Goal: Transaction & Acquisition: Complete application form

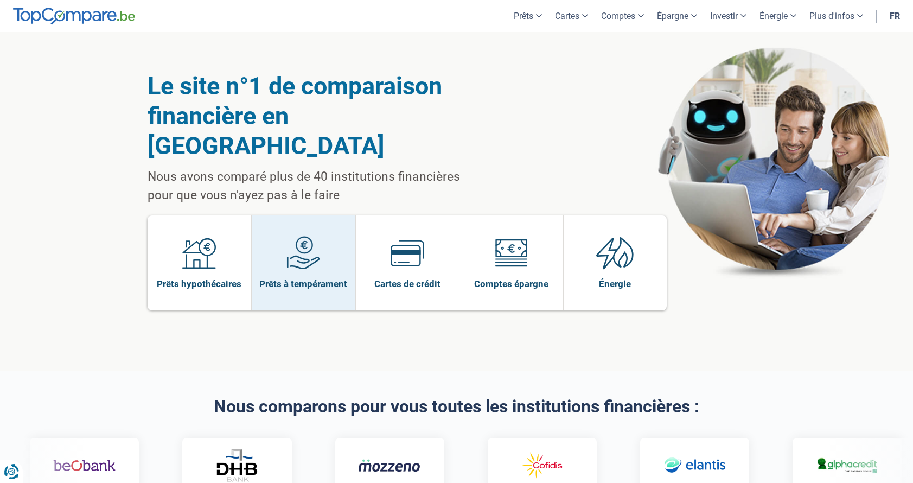
click at [329, 278] on span "Prêts à tempérament" at bounding box center [303, 284] width 88 height 12
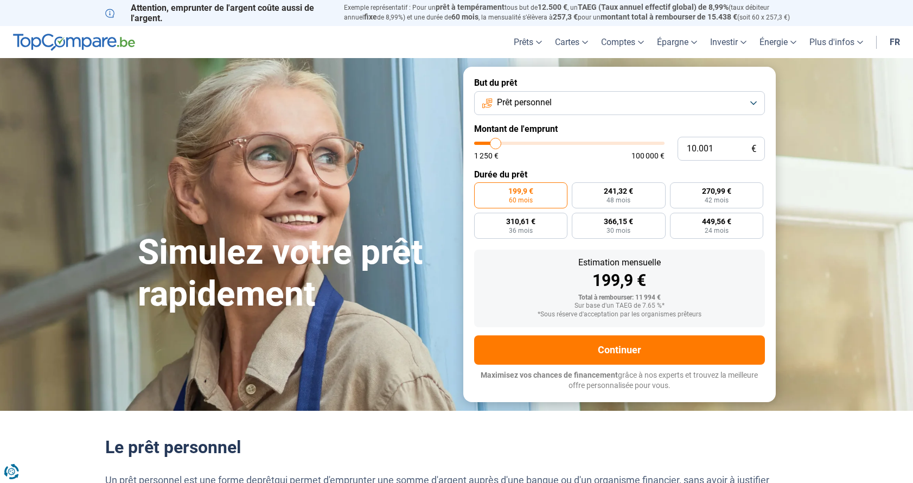
click at [758, 99] on button "Prêt personnel" at bounding box center [619, 103] width 291 height 24
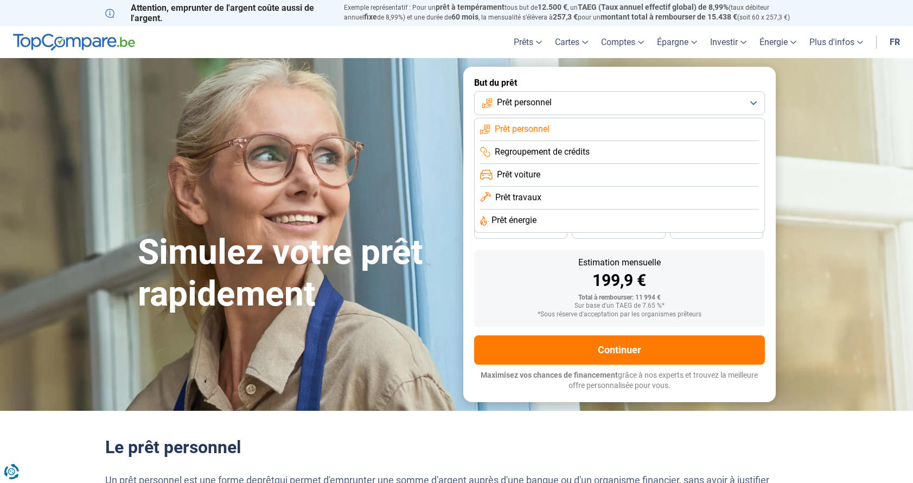
click at [536, 176] on span "Prêt voiture" at bounding box center [518, 175] width 43 height 12
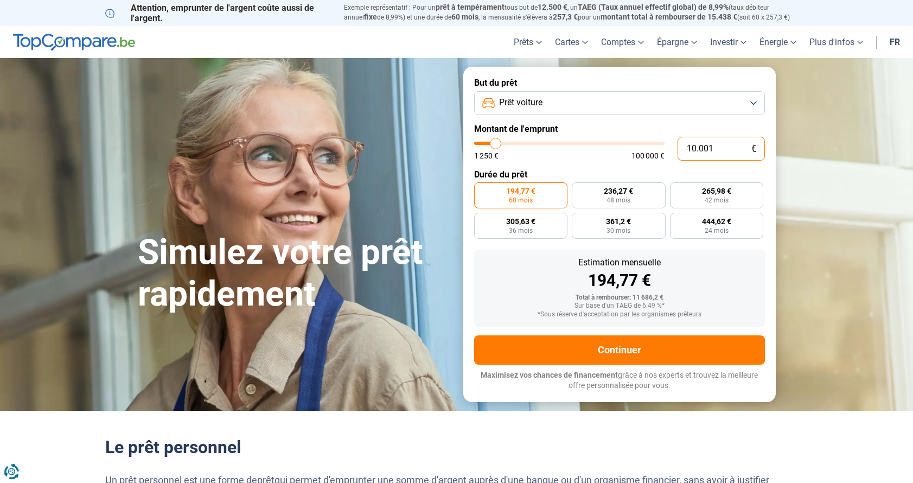
click at [725, 149] on input "10.001" at bounding box center [721, 149] width 87 height 24
type input "1.000"
type input "1250"
type input "100"
type input "1250"
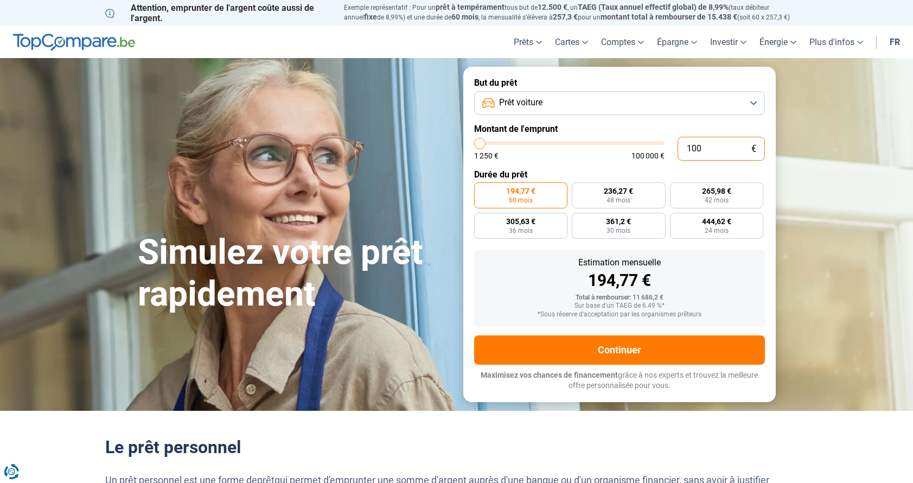
type input "10"
type input "1250"
type input "1"
type input "1250"
type input "0"
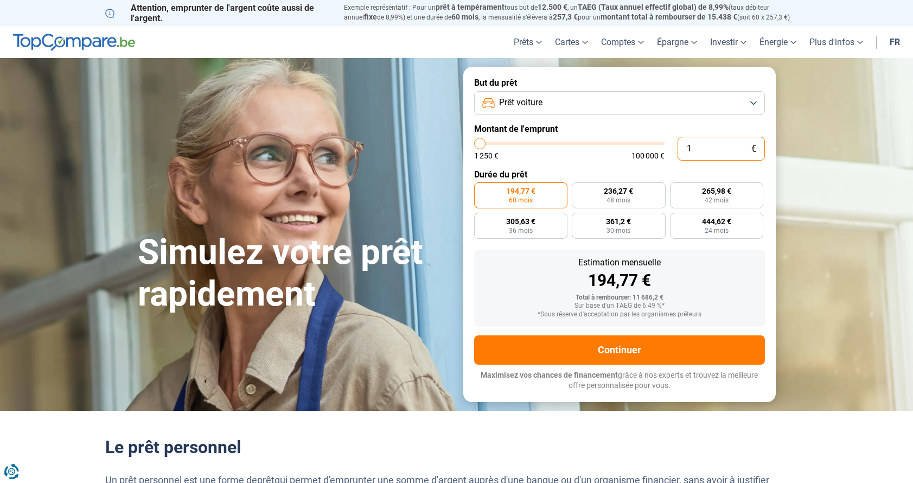
type input "1250"
type input "8"
type input "1250"
type input "84"
type input "1250"
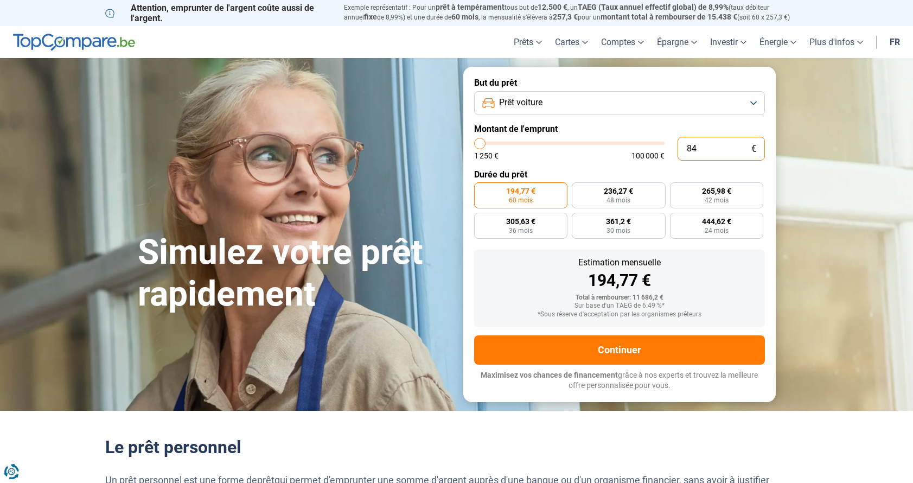
type input "849"
type input "1250"
type input "8.490"
type input "8500"
radio input "true"
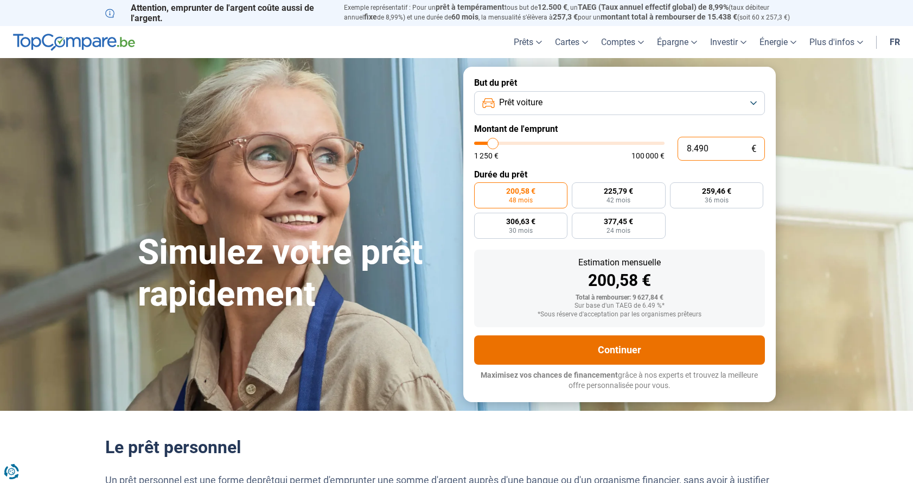
type input "849"
type input "1250"
type input "84"
type input "1250"
type input "8"
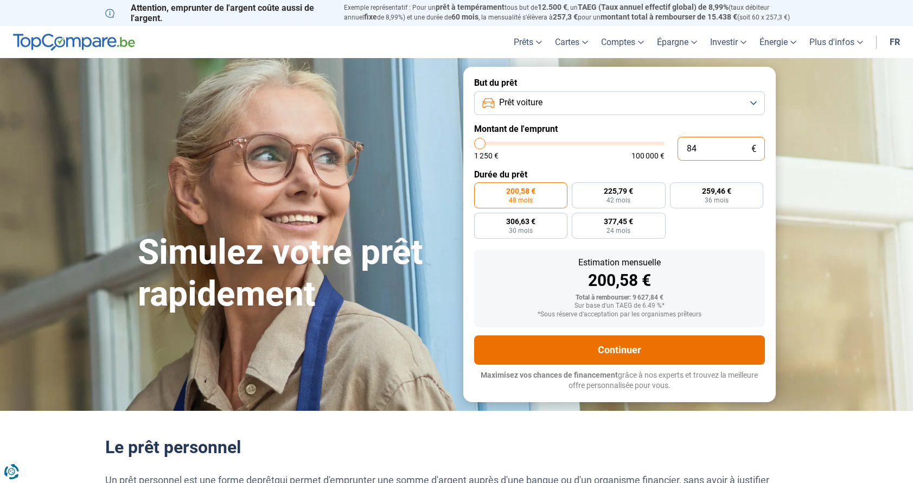
type input "1250"
type input "85"
type input "1250"
type input "850"
type input "1250"
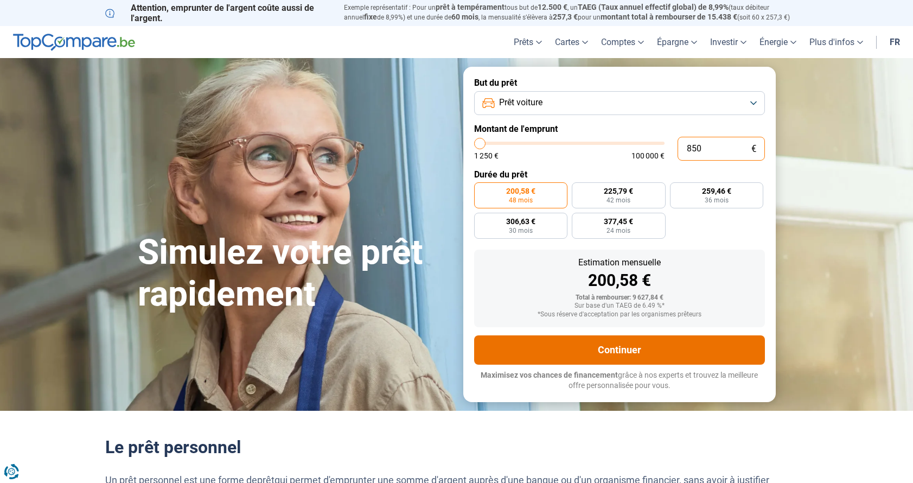
type input "1.250"
type input "1250"
radio input "true"
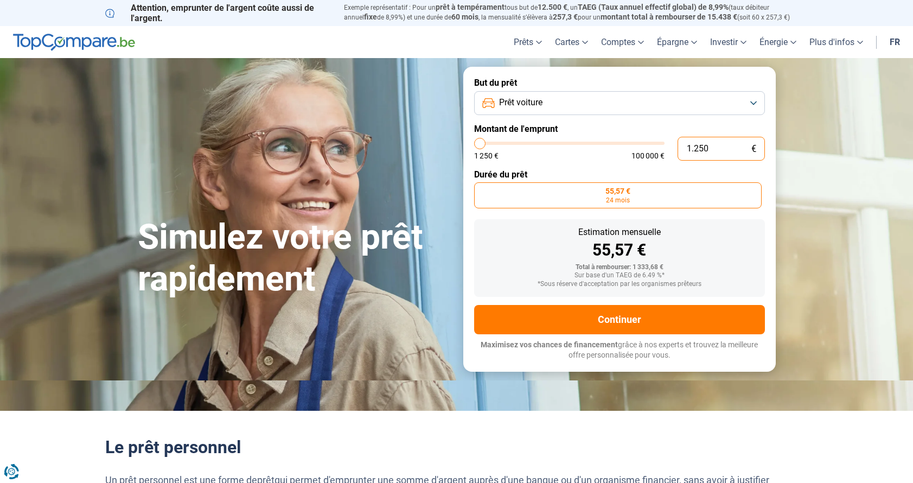
type input "125"
type input "1250"
type input "12"
type input "1250"
type input "1"
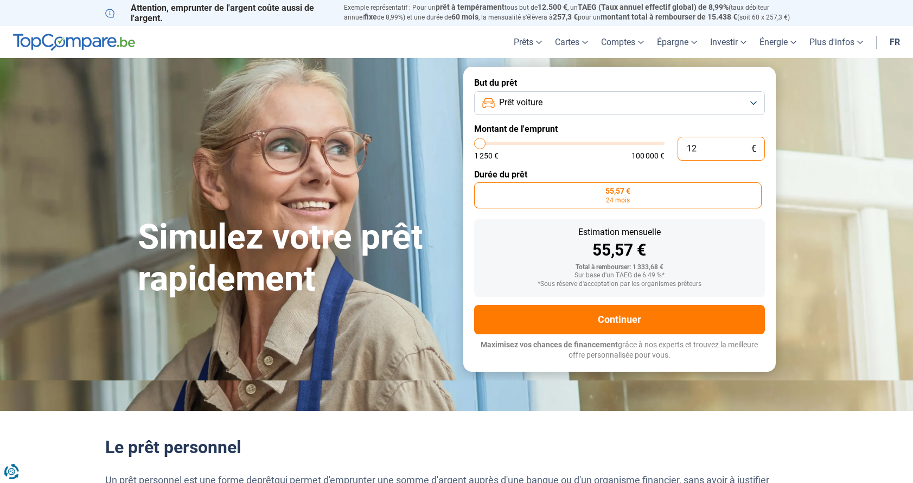
type input "1250"
type input "0"
type input "1250"
type input "8"
type input "1250"
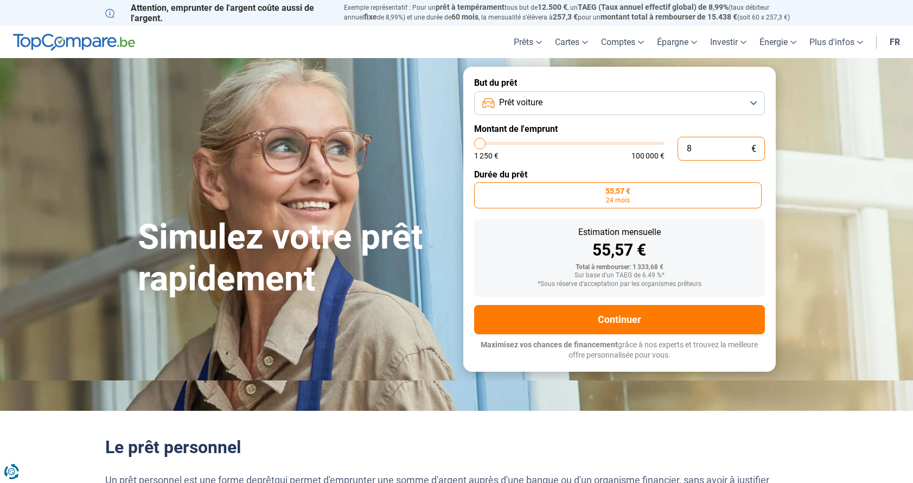
type input "85"
type input "1250"
type input "850"
type input "1250"
type input "8.500"
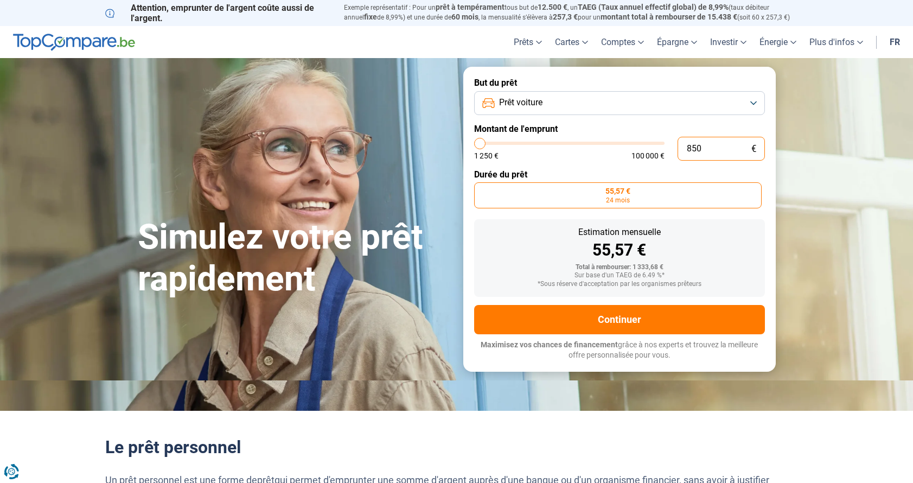
type input "8500"
radio input "false"
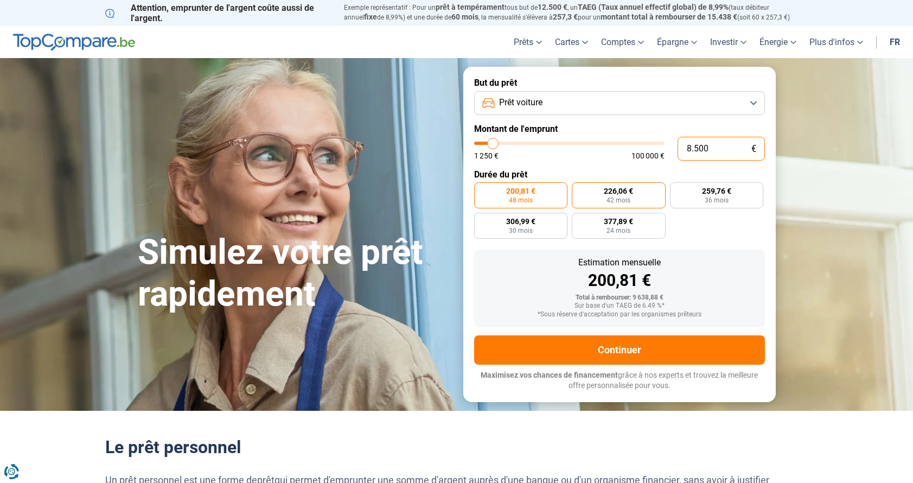
type input "850"
type input "1250"
type input "85"
type input "1250"
type input "8"
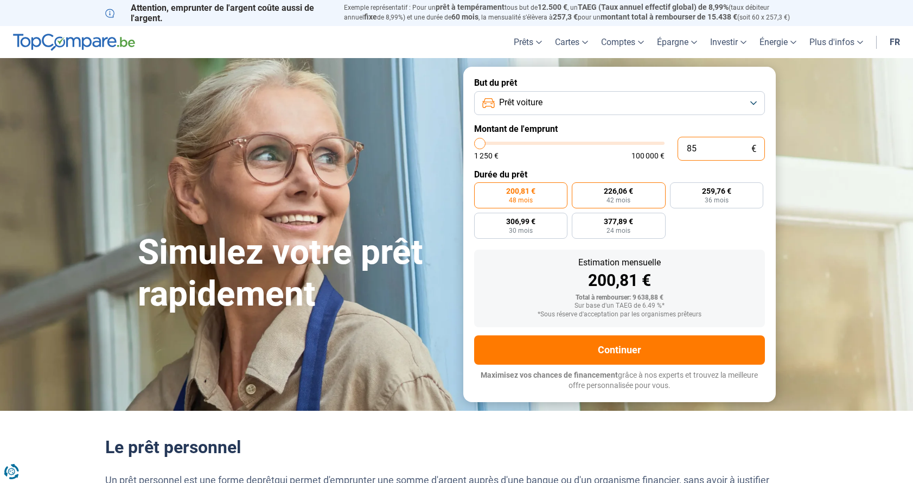
type input "1250"
type input "84"
type input "1250"
type input "849"
type input "1250"
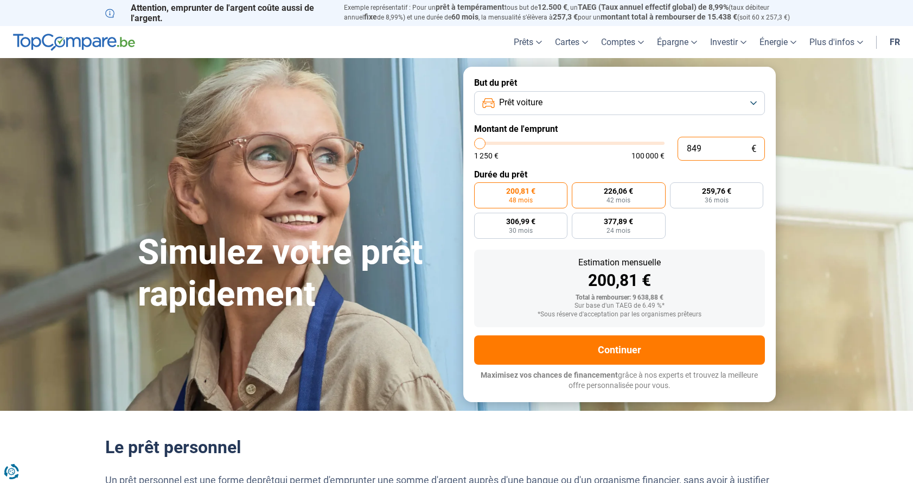
type input "8.490"
type input "8500"
type input "849"
type input "1250"
type input "84"
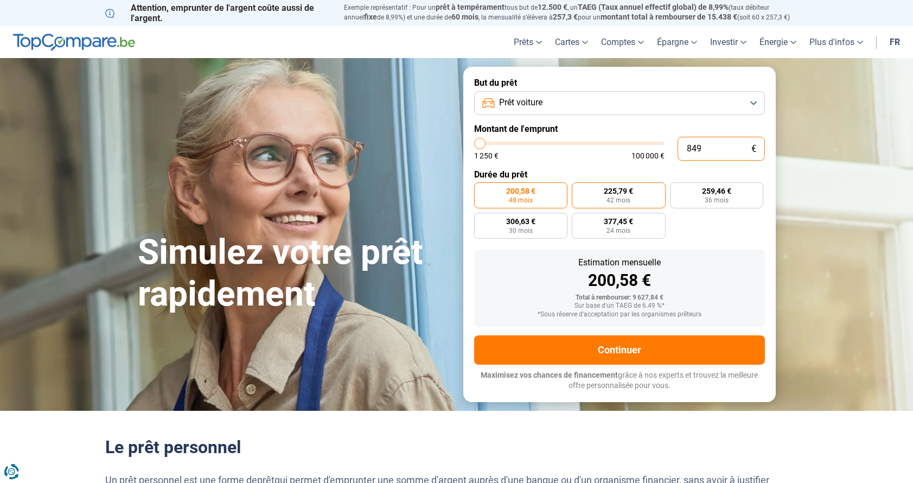
type input "1250"
type input "8"
type input "1250"
type input "0"
type input "1250"
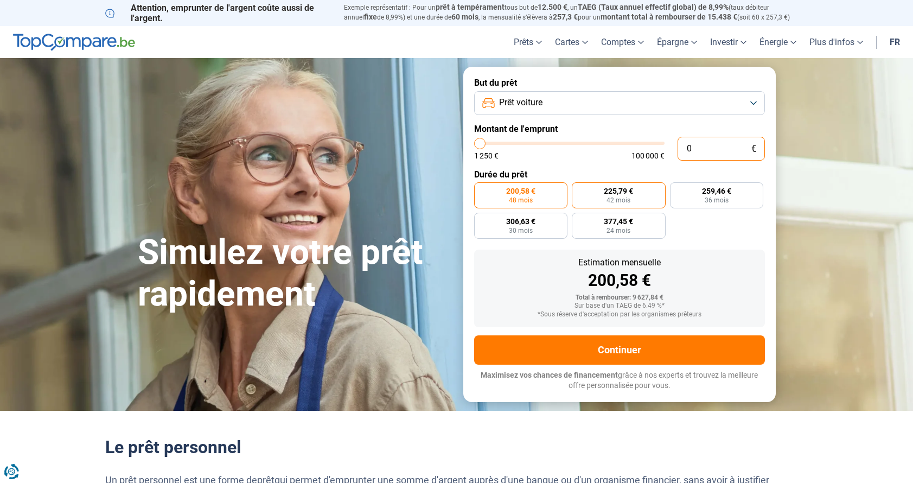
type input "9"
type input "1250"
type input "90"
type input "1250"
type input "900"
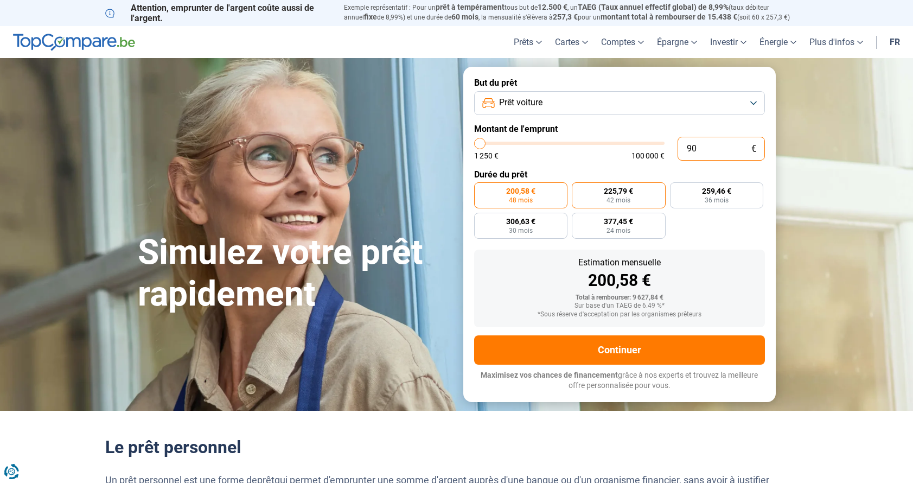
type input "1250"
type input "9.000"
type input "9000"
type input "900"
type input "1250"
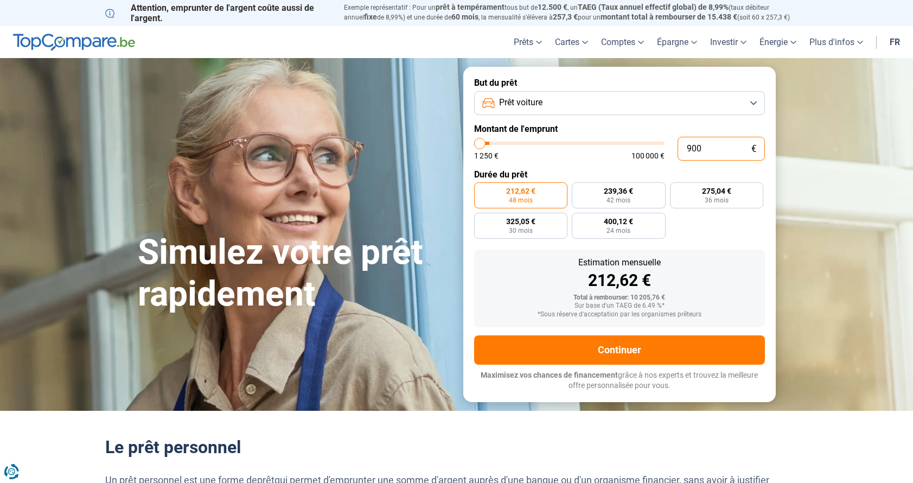
type input "90"
type input "1250"
type input "9"
type input "1250"
type input "0"
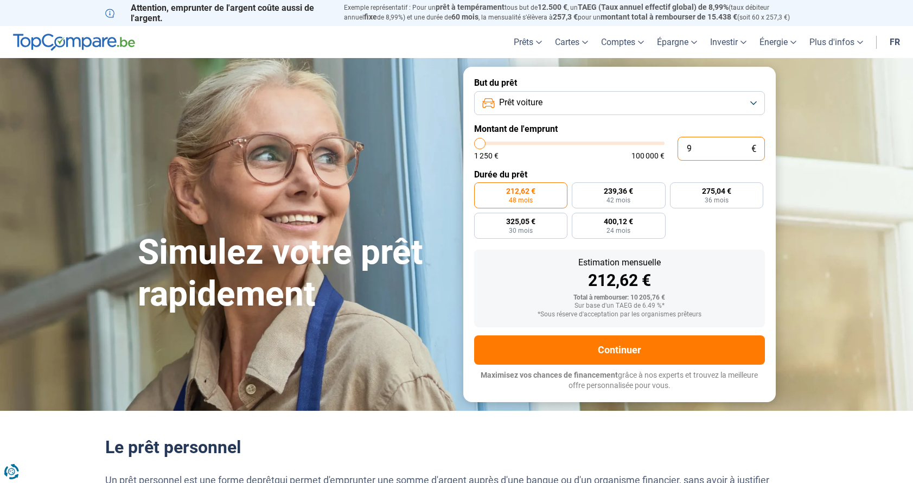
type input "1250"
type input "8"
type input "1250"
type input "84"
type input "1250"
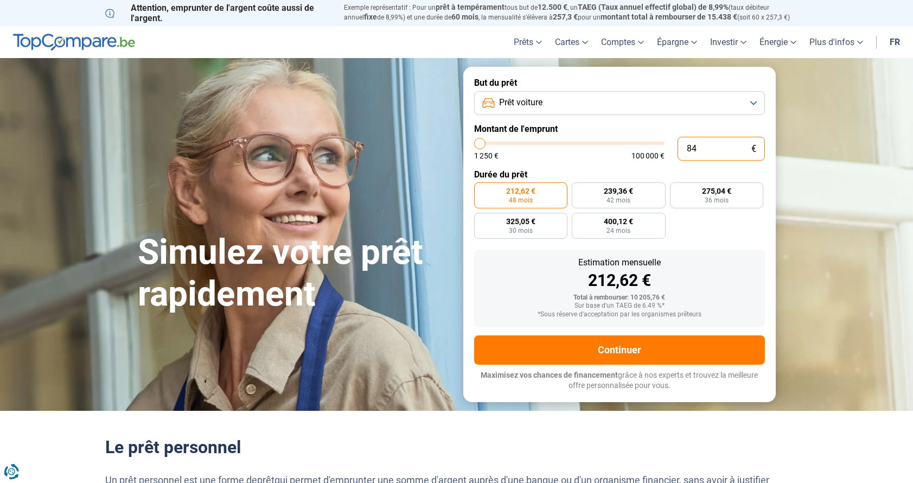
type input "849"
type input "1250"
type input "8.490"
type input "8500"
drag, startPoint x: 635, startPoint y: 347, endPoint x: 559, endPoint y: 365, distance: 77.6
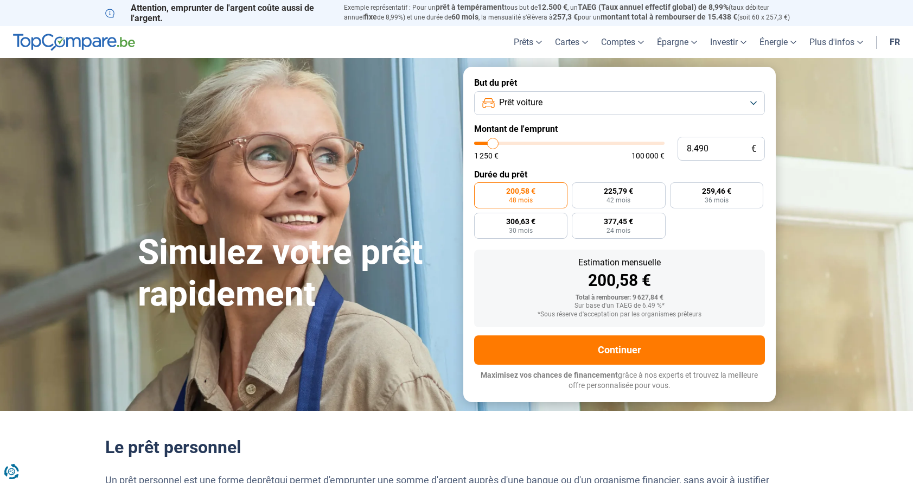
click at [635, 347] on button "Continuer" at bounding box center [619, 349] width 291 height 29
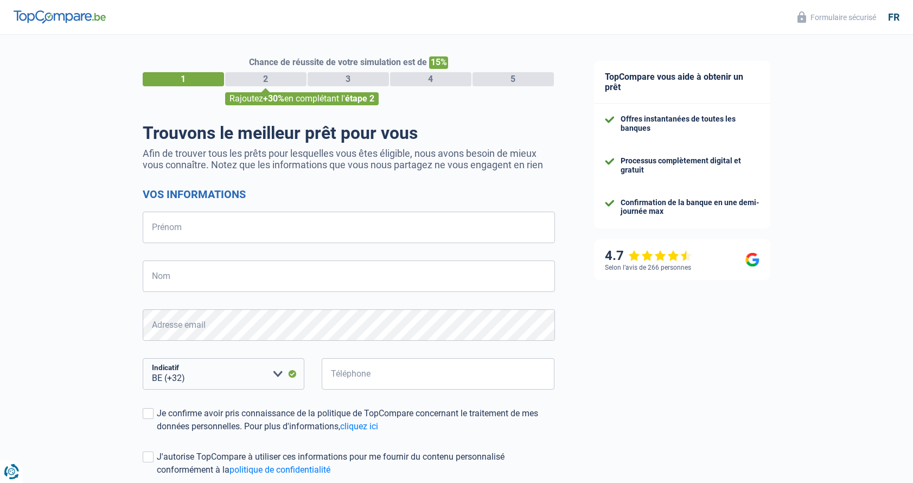
select select "32"
click at [230, 231] on input "PEREZ" at bounding box center [349, 227] width 412 height 31
type input "P"
type input "S"
type input "[PERSON_NAME]"
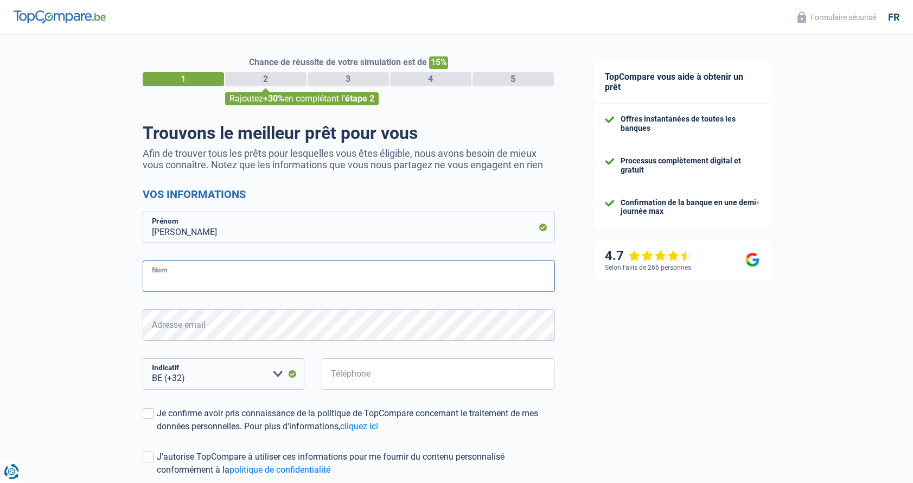
click at [213, 278] on input "Nom" at bounding box center [349, 275] width 412 height 31
type input "[PERSON_NAME]"
select select "32"
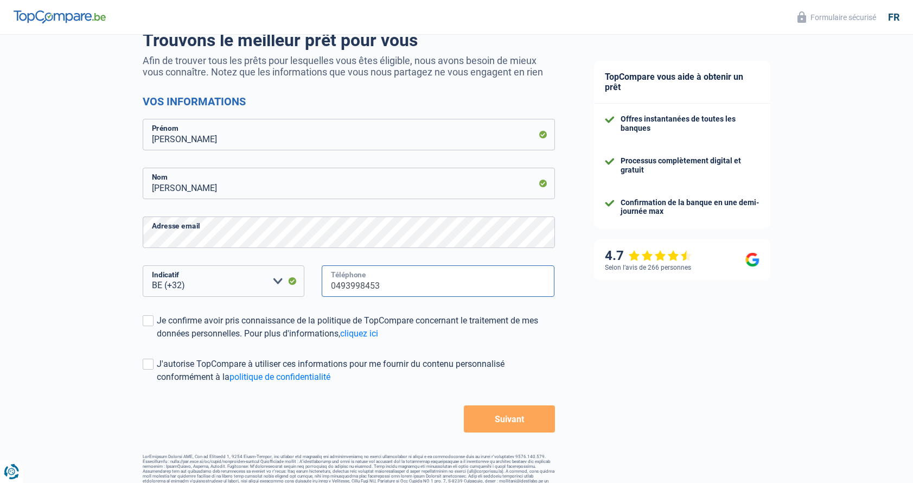
scroll to position [94, 0]
type input "0493998453"
drag, startPoint x: 146, startPoint y: 320, endPoint x: 173, endPoint y: 335, distance: 31.1
click at [146, 320] on span at bounding box center [148, 319] width 11 height 11
click at [157, 339] on input "Je confirme avoir pris connaissance de la politique de TopCompare concernant le…" at bounding box center [157, 339] width 0 height 0
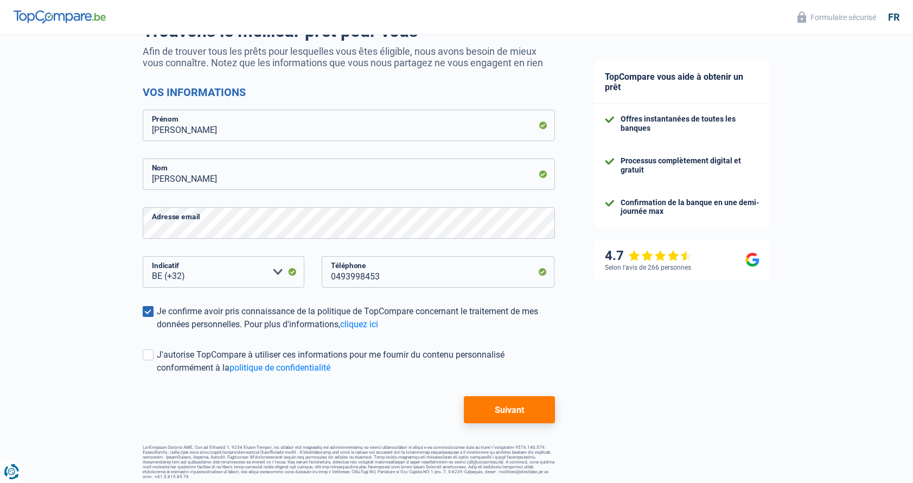
scroll to position [101, 0]
click at [154, 354] on label "J'autorise TopCompare à utiliser ces informations pour me fournir du contenu pe…" at bounding box center [349, 362] width 412 height 26
click at [157, 375] on input "J'autorise TopCompare à utiliser ces informations pour me fournir du contenu pe…" at bounding box center [157, 375] width 0 height 0
click at [513, 412] on button "Suivant" at bounding box center [509, 410] width 91 height 27
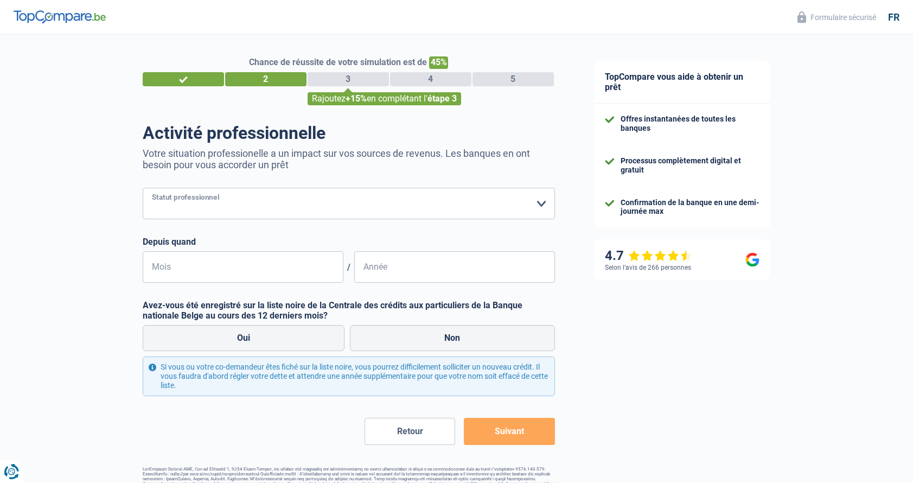
select select "32"
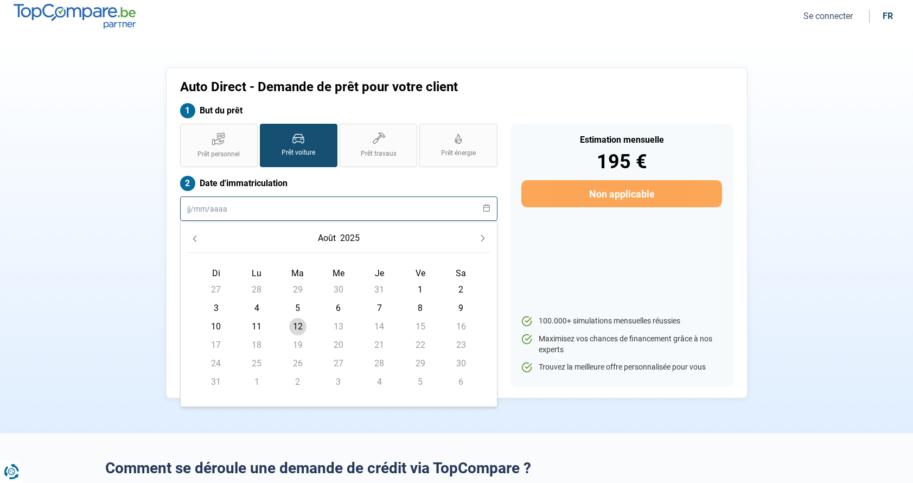
click at [273, 208] on input "text" at bounding box center [338, 208] width 317 height 24
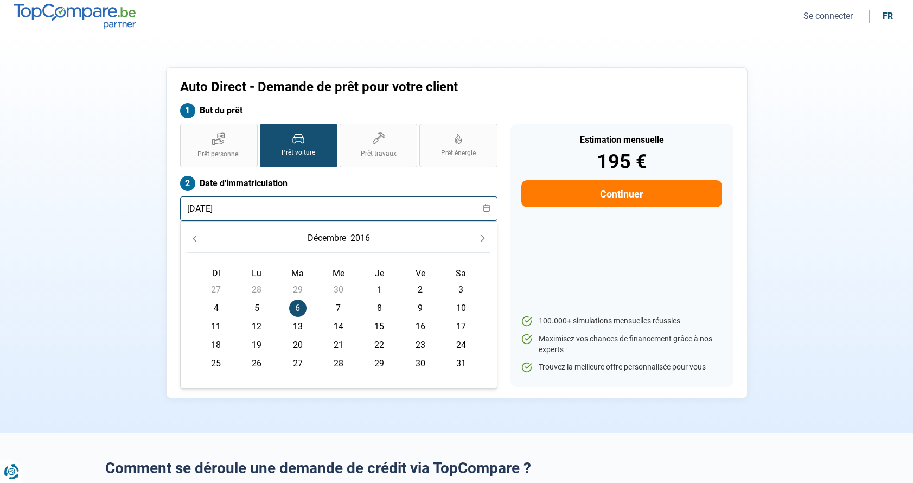
type input "[DATE]"
click at [782, 283] on div "Auto Direct - Demande de prêt pour votre client But du prêt Prêt personnel Prêt…" at bounding box center [457, 232] width 716 height 331
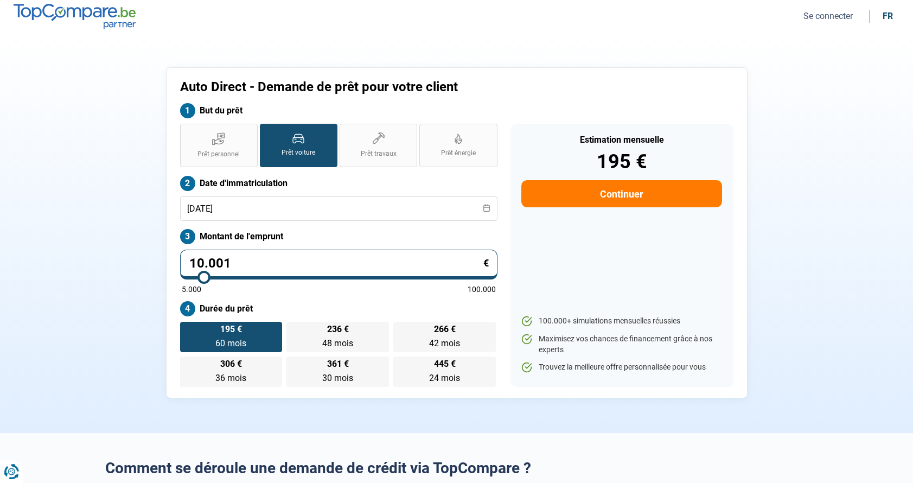
type input "10.500"
type input "10500"
type input "10.000"
type input "10000"
type input "9.750"
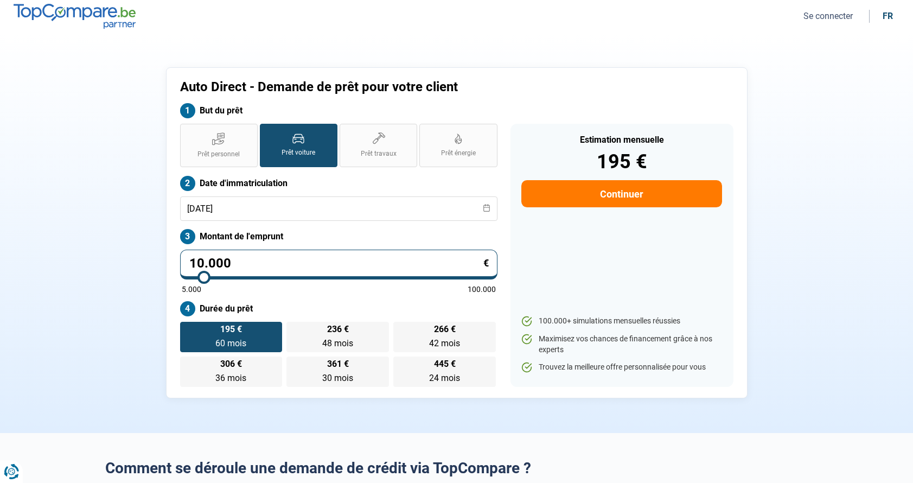
type input "9750"
type input "9.250"
type input "9250"
type input "9.000"
type input "9000"
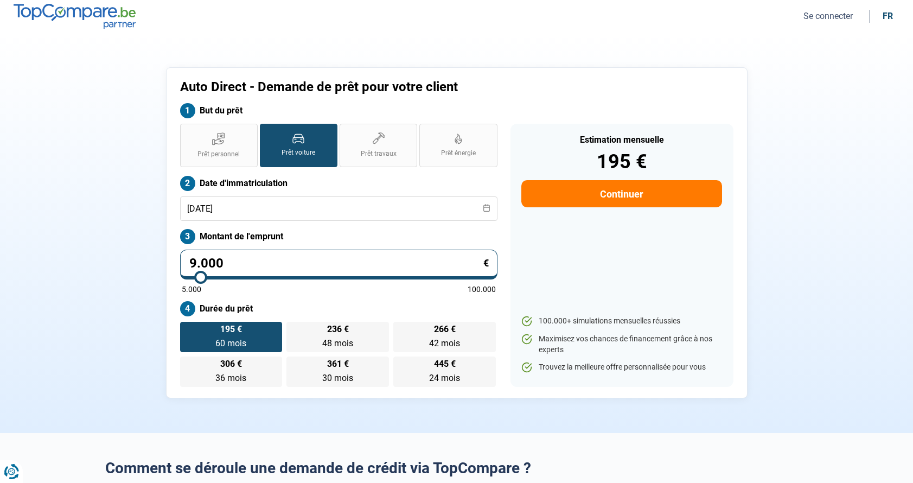
type input "8.750"
type input "8750"
type input "8.500"
type input "8500"
type input "8.250"
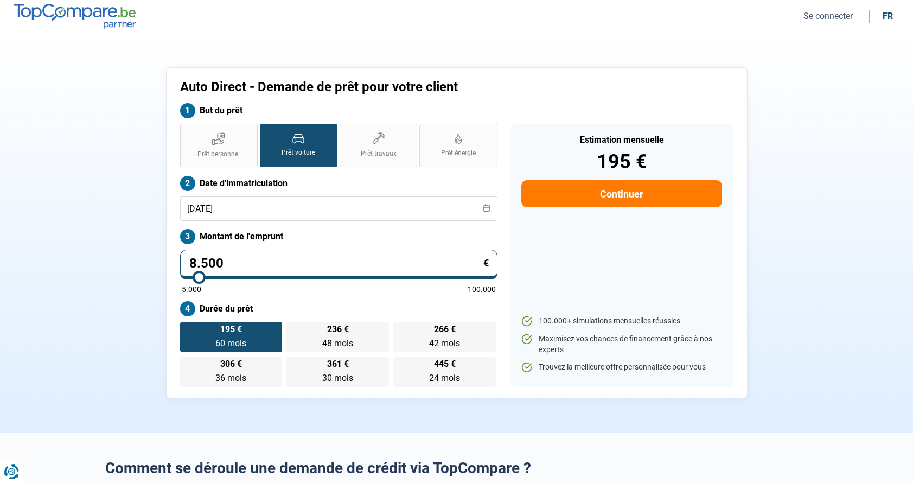
type input "8250"
type input "8.000"
type input "8000"
type input "7.750"
type input "7750"
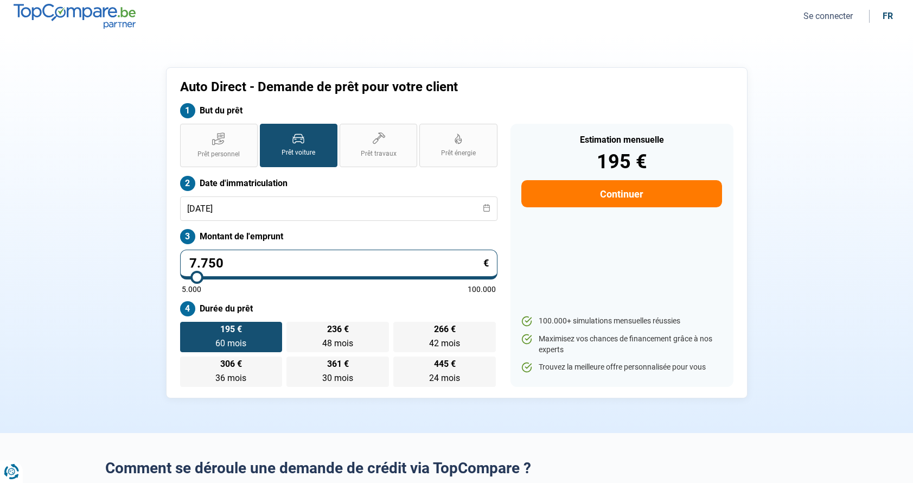
type input "8.000"
type input "8000"
type input "8.250"
type input "8250"
type input "8.500"
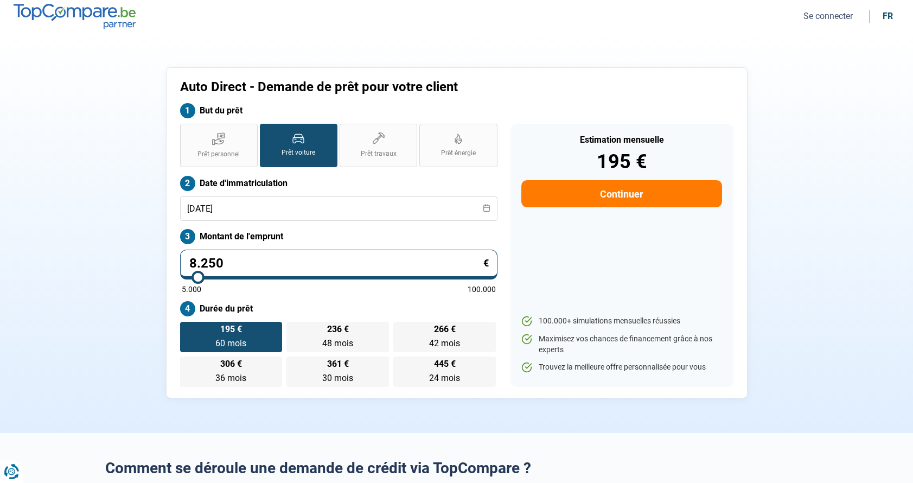
type input "8500"
type input "8.750"
type input "8750"
type input "8.500"
drag, startPoint x: 206, startPoint y: 276, endPoint x: 199, endPoint y: 277, distance: 7.1
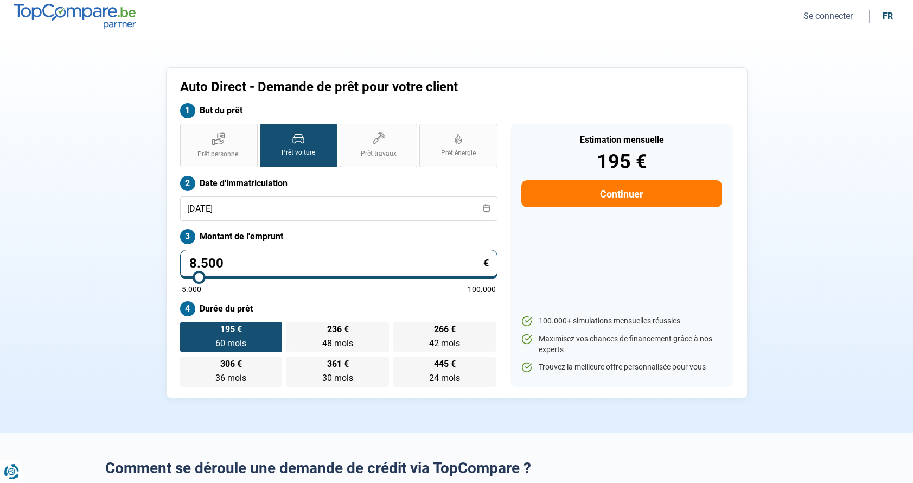
type input "8500"
click at [199, 277] on input "range" at bounding box center [339, 277] width 314 height 2
radio input "true"
click at [257, 258] on input "8.500" at bounding box center [338, 265] width 317 height 30
type input "850"
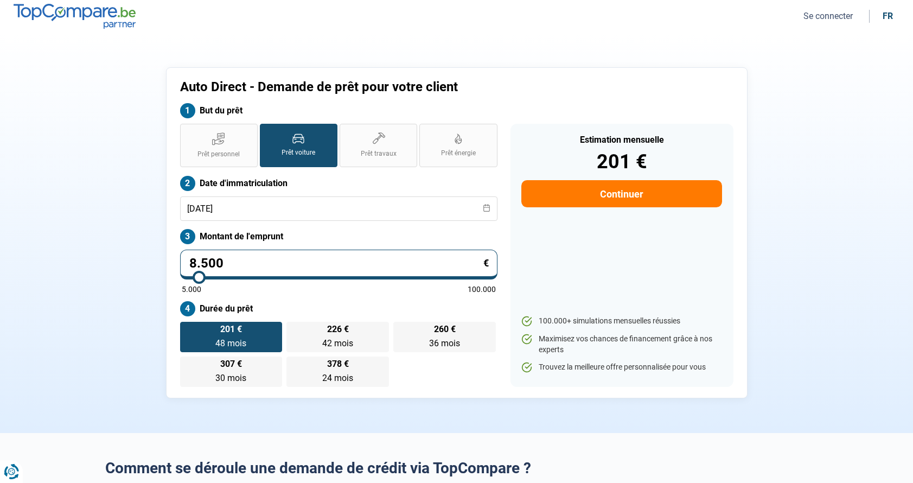
type input "5000"
type input "85"
type input "5000"
type input "8"
type input "5000"
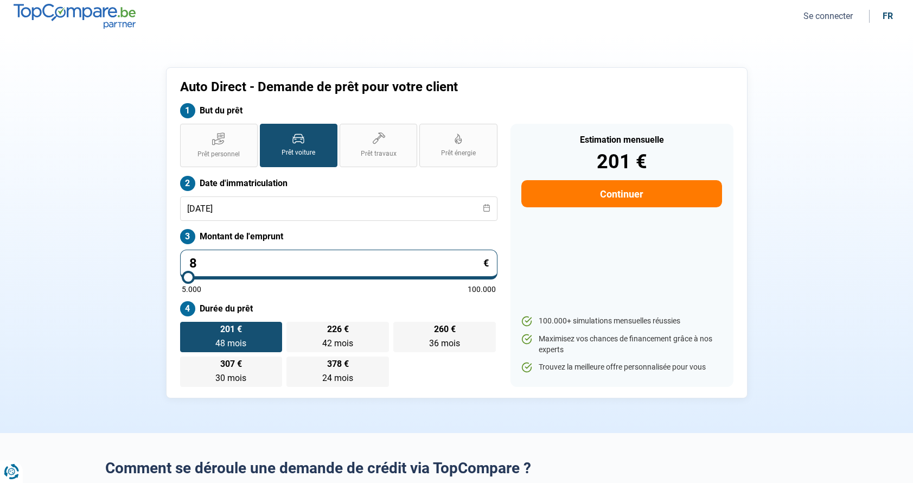
type input "84"
type input "5000"
type input "849"
type input "5000"
type input "8.490"
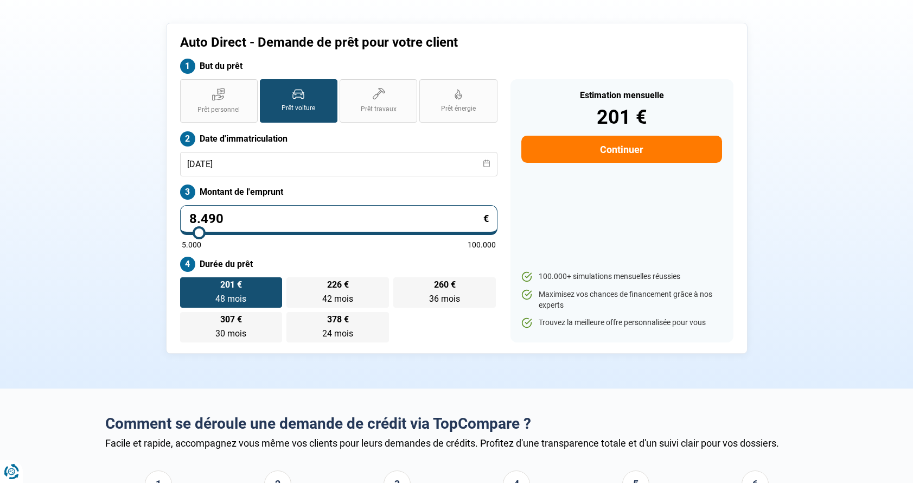
scroll to position [45, 0]
type input "8500"
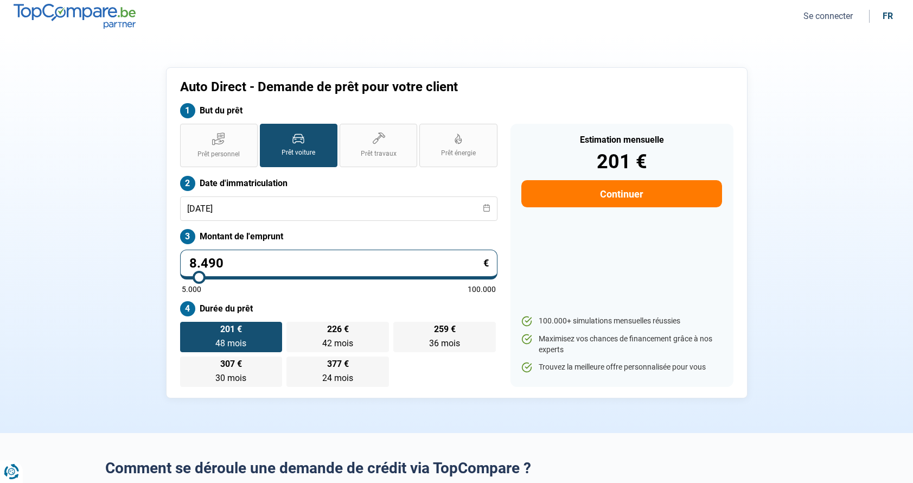
scroll to position [0, 0]
click at [612, 195] on button "Continuer" at bounding box center [621, 193] width 200 height 27
select select "32"
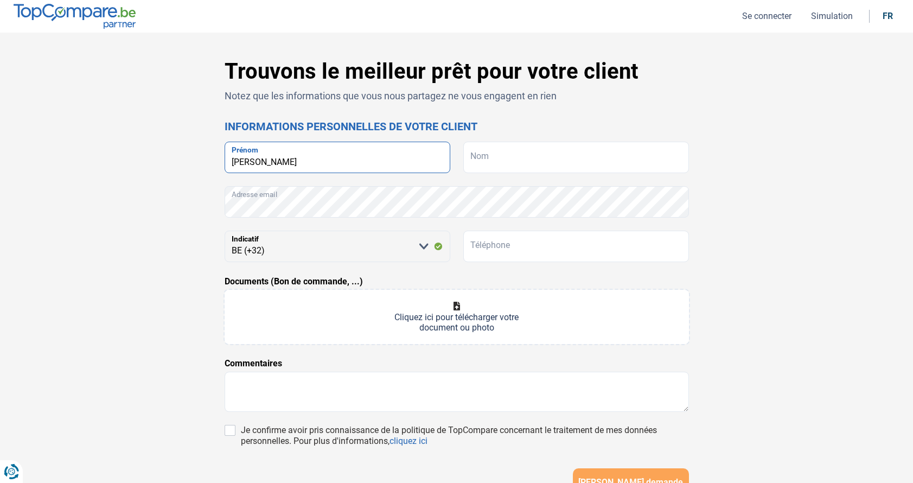
type input "[PERSON_NAME]"
drag, startPoint x: 503, startPoint y: 158, endPoint x: 515, endPoint y: 163, distance: 13.1
type input "[PERSON_NAME]"
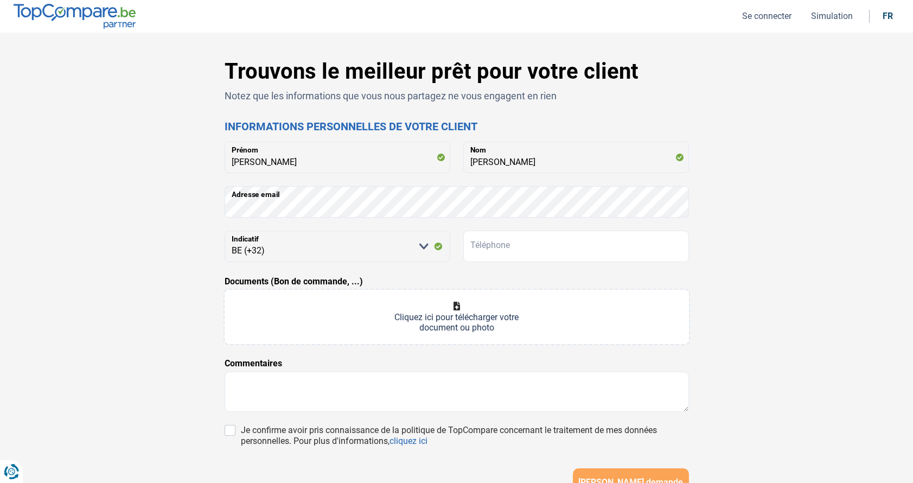
drag, startPoint x: 715, startPoint y: 280, endPoint x: 731, endPoint y: 282, distance: 15.8
click at [716, 280] on div "Trouvons le meilleur prêt pour votre client Notez que les informations que vous…" at bounding box center [457, 307] width 716 height 496
type input "0493998453"
click at [769, 302] on div "Trouvons le meilleur prêt pour votre client Notez que les informations que vous…" at bounding box center [457, 307] width 716 height 496
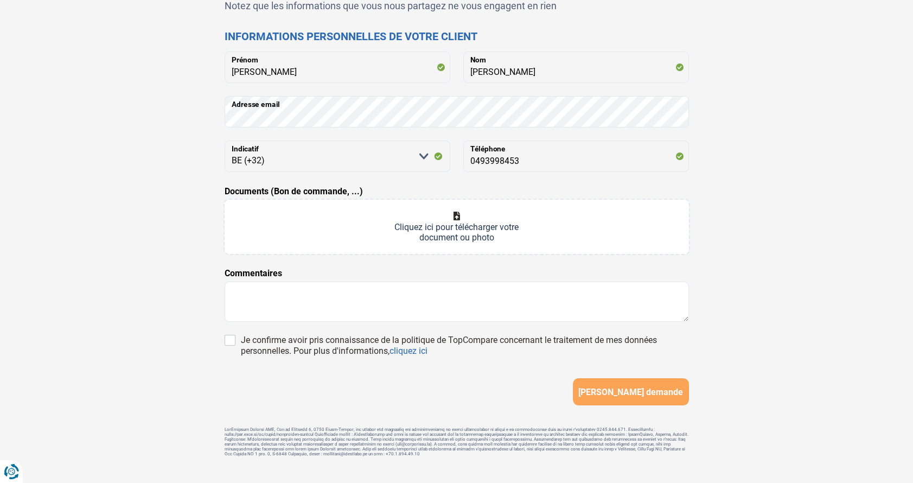
scroll to position [96, 0]
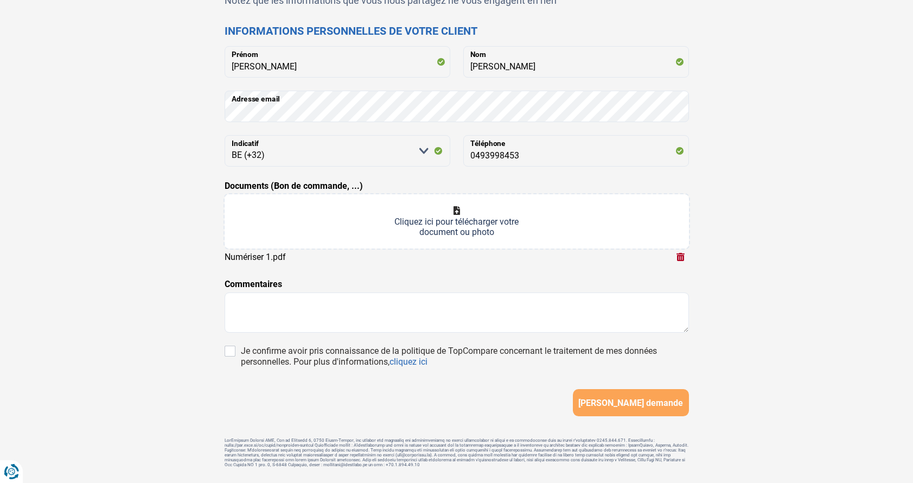
type input "C:\fakepath\Numériser.pdf"
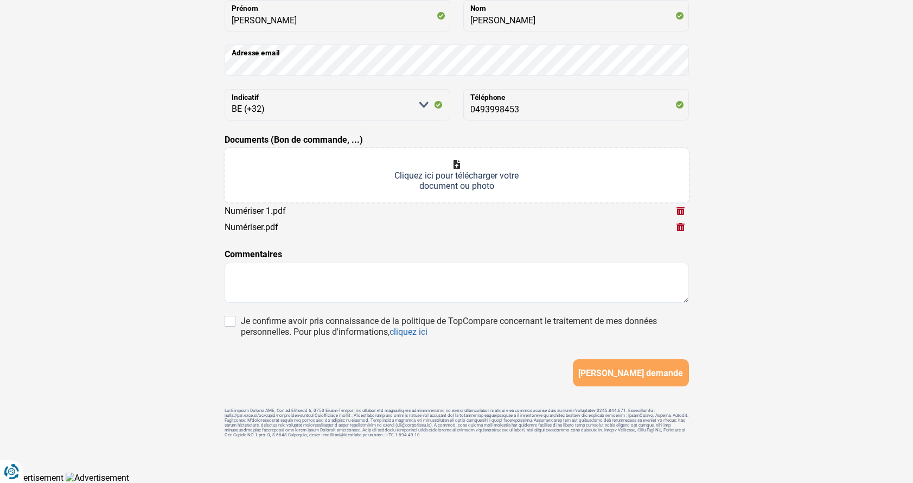
scroll to position [143, 0]
click at [226, 321] on input "Je confirme avoir pris connaissance de la politique de TopCompare concernant le…" at bounding box center [230, 321] width 11 height 11
checkbox input "true"
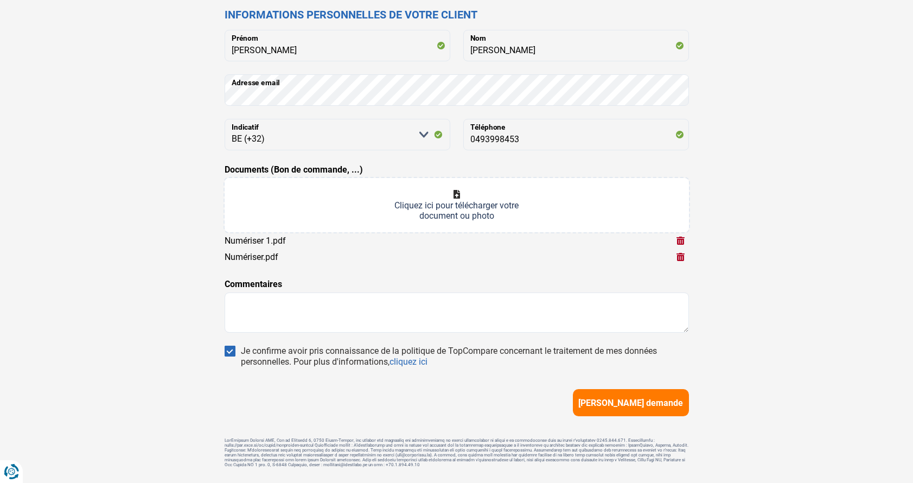
scroll to position [112, 0]
click at [302, 306] on textarea at bounding box center [457, 312] width 464 height 40
type textarea "Bonjour, j'ai aussi les fiche de salaire je peux vous les transféré"
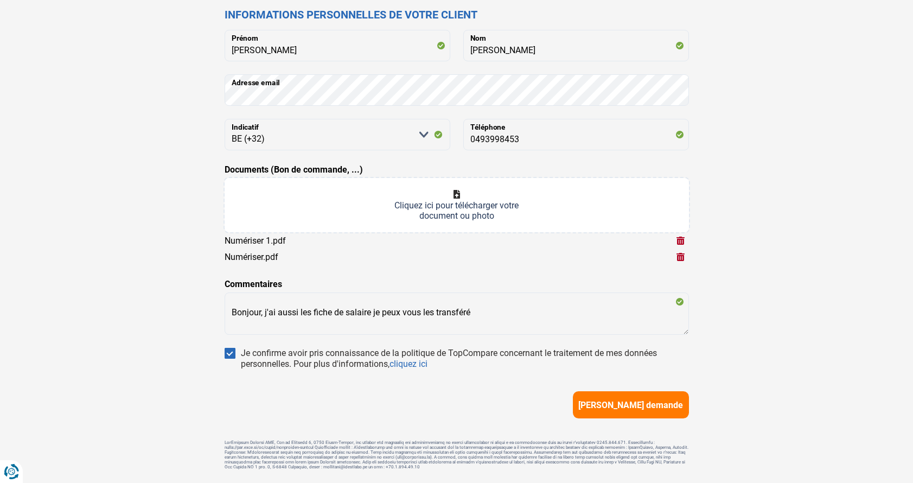
drag, startPoint x: 325, startPoint y: 308, endPoint x: 874, endPoint y: 353, distance: 551.0
click at [880, 356] on div "Trouvons le meilleur prêt pour votre client Notez que les informations que vous…" at bounding box center [456, 212] width 913 height 583
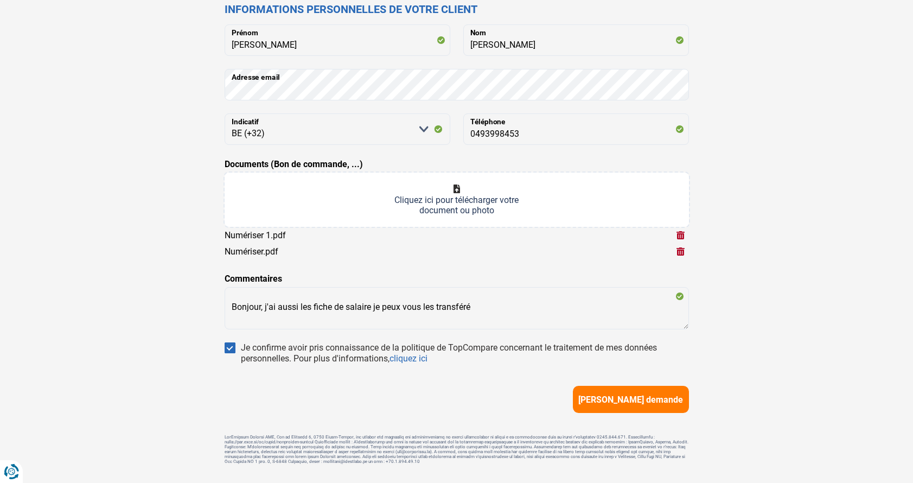
click at [641, 415] on div "Trouvons le meilleur prêt pour votre client Notez que les informations que vous…" at bounding box center [457, 202] width 464 height 523
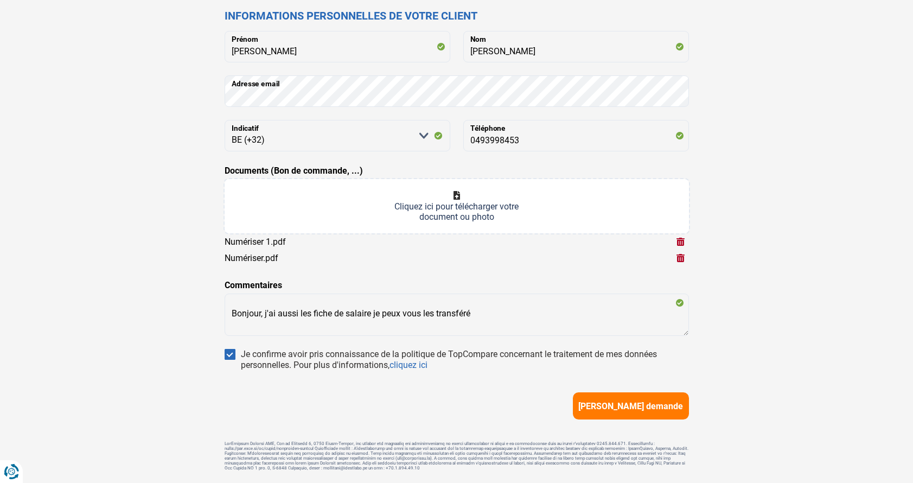
scroll to position [110, 0]
drag, startPoint x: 644, startPoint y: 408, endPoint x: 673, endPoint y: 408, distance: 29.3
click at [644, 408] on span "[PERSON_NAME] demande" at bounding box center [630, 407] width 105 height 10
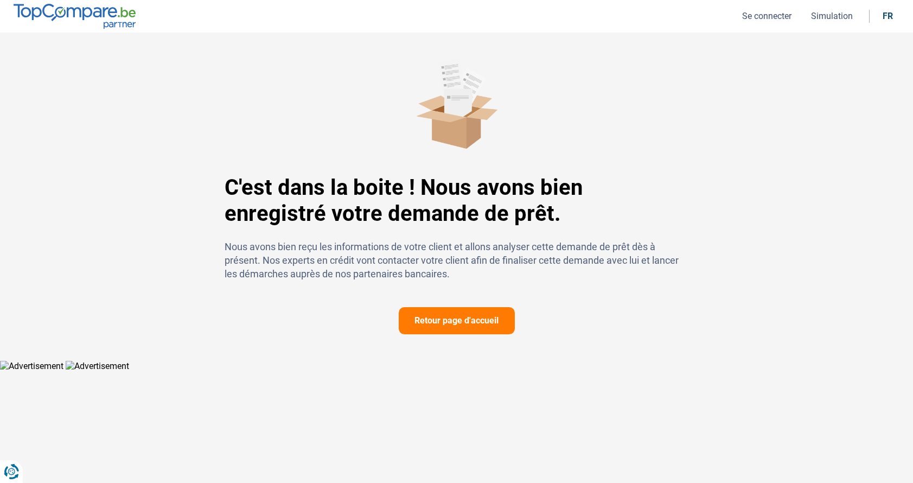
drag, startPoint x: 463, startPoint y: 324, endPoint x: 491, endPoint y: 334, distance: 29.0
click at [463, 324] on button "Retour page d'accueil" at bounding box center [457, 320] width 116 height 27
